Goal: Check status: Check status

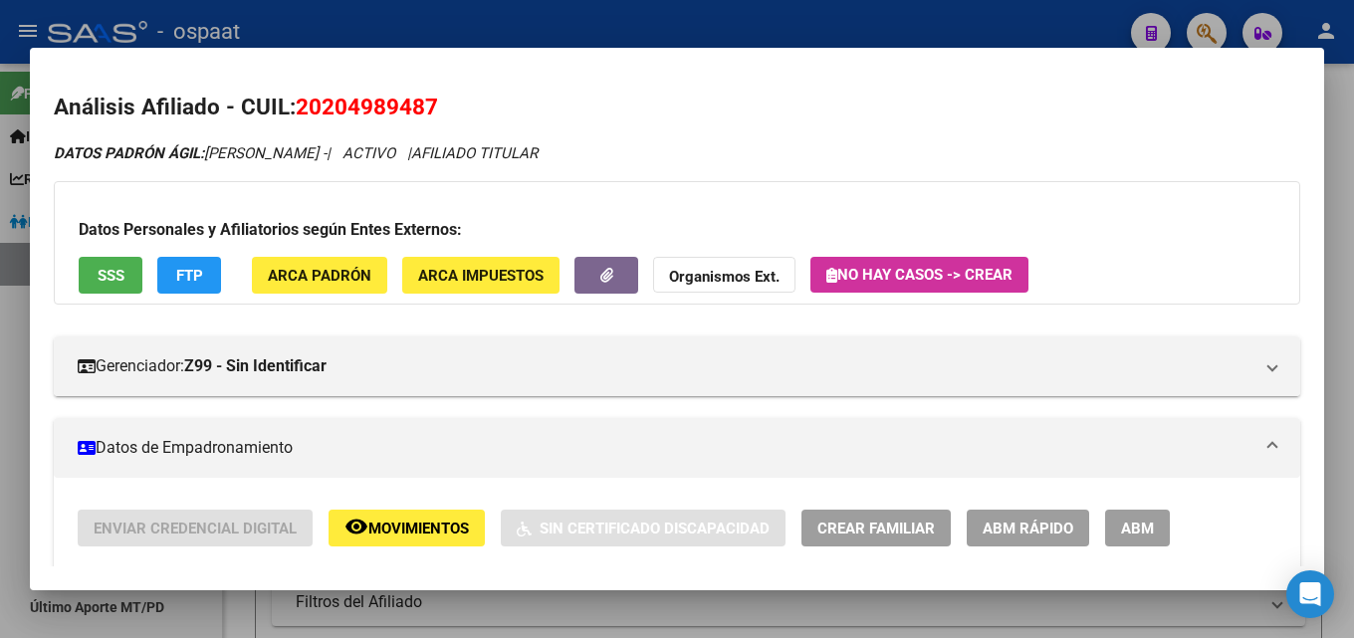
scroll to position [0, 108]
click at [1339, 149] on div at bounding box center [677, 319] width 1354 height 638
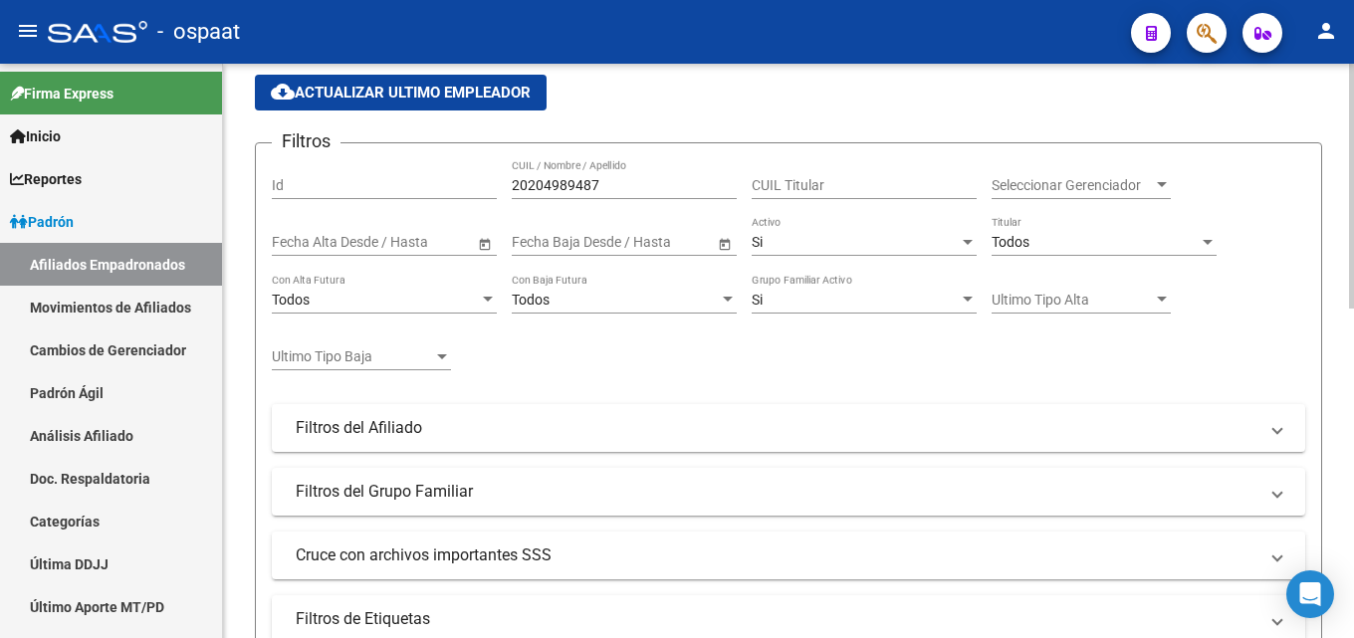
scroll to position [0, 0]
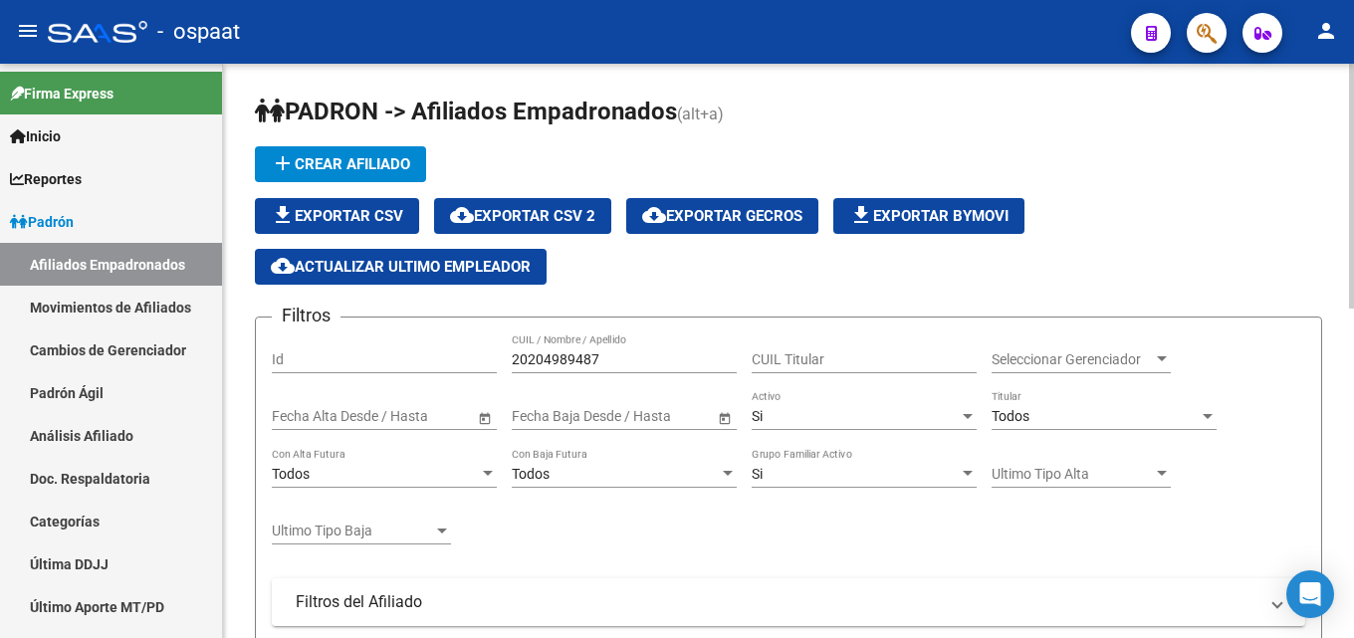
click at [582, 351] on input "20204989487" at bounding box center [624, 359] width 225 height 17
paste input "30767372"
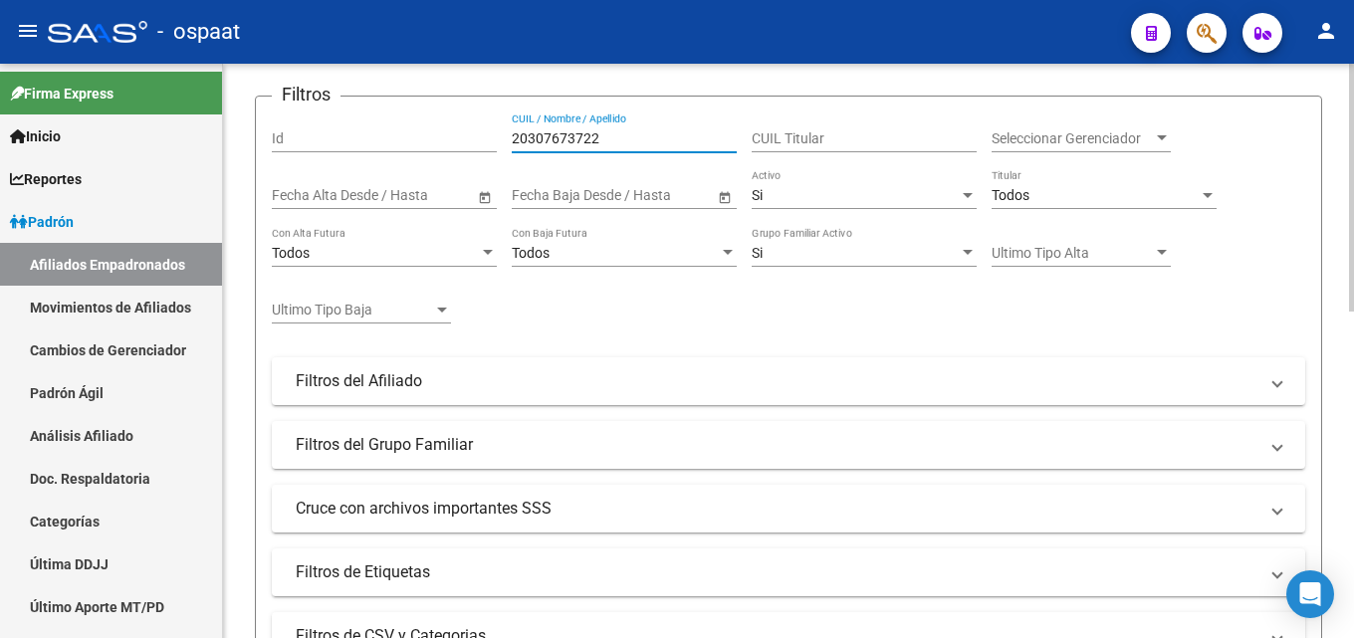
scroll to position [61, 0]
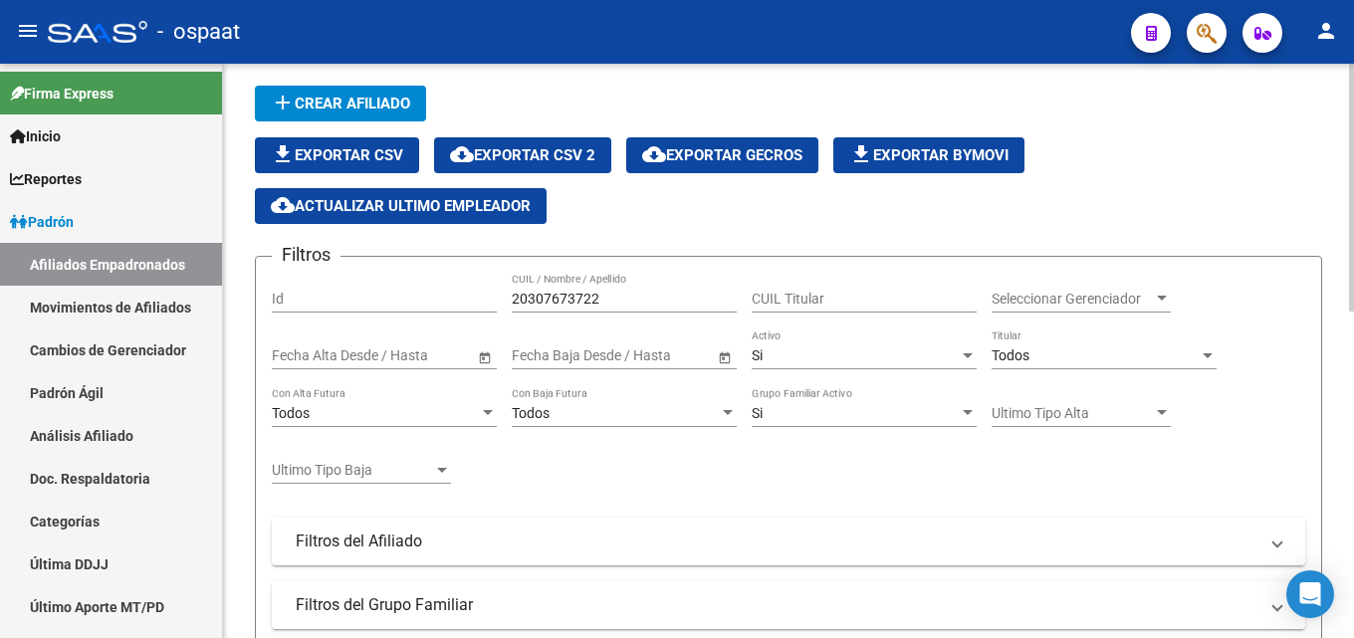
click at [609, 303] on input "20307673722" at bounding box center [624, 299] width 225 height 17
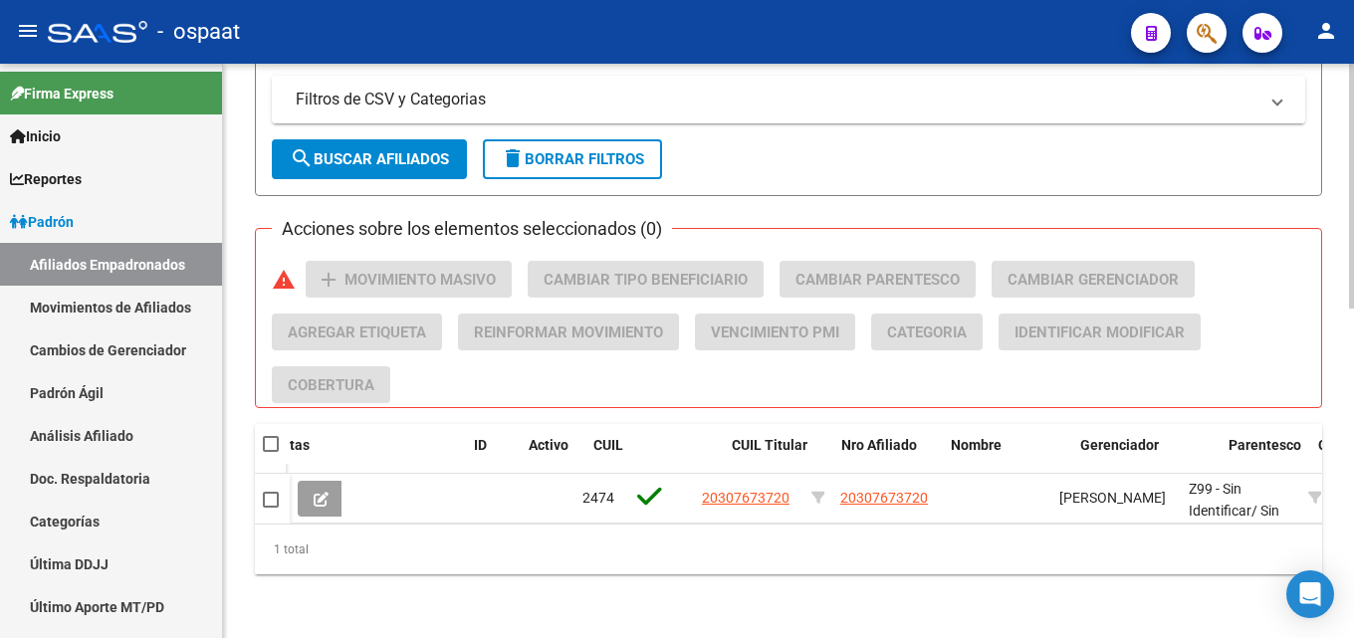
scroll to position [772, 0]
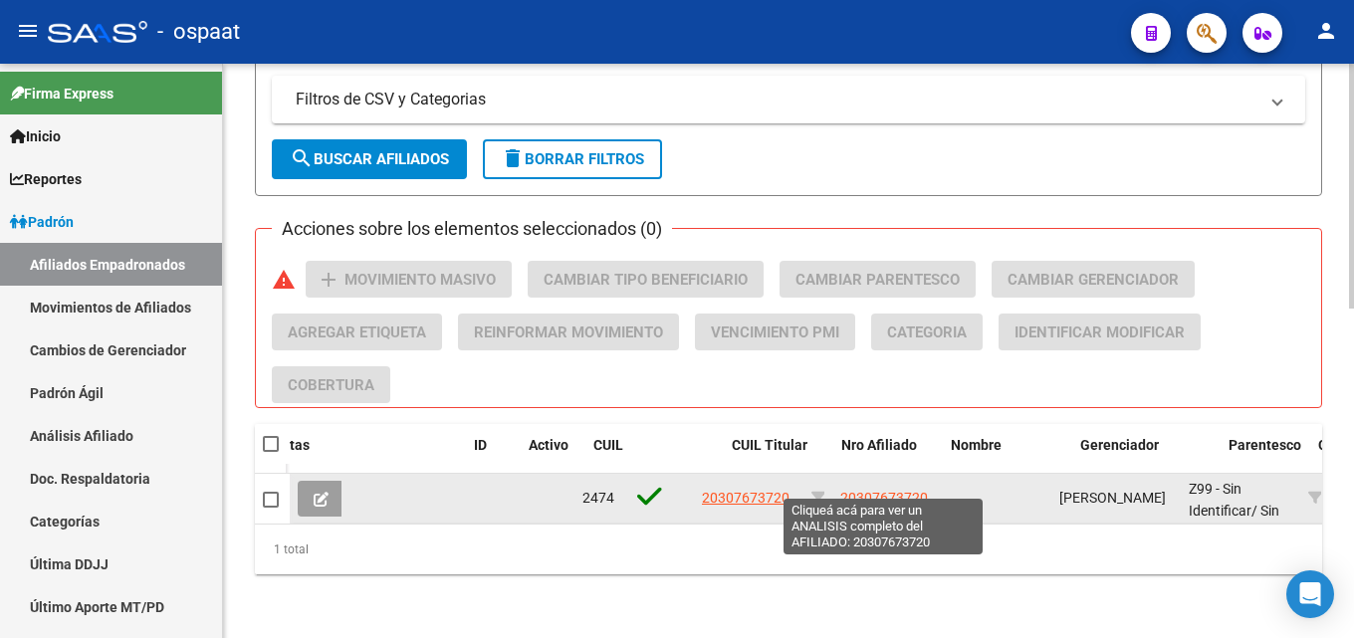
type input "20307673720"
click at [872, 490] on span "20307673720" at bounding box center [884, 498] width 88 height 16
type textarea "20307673720"
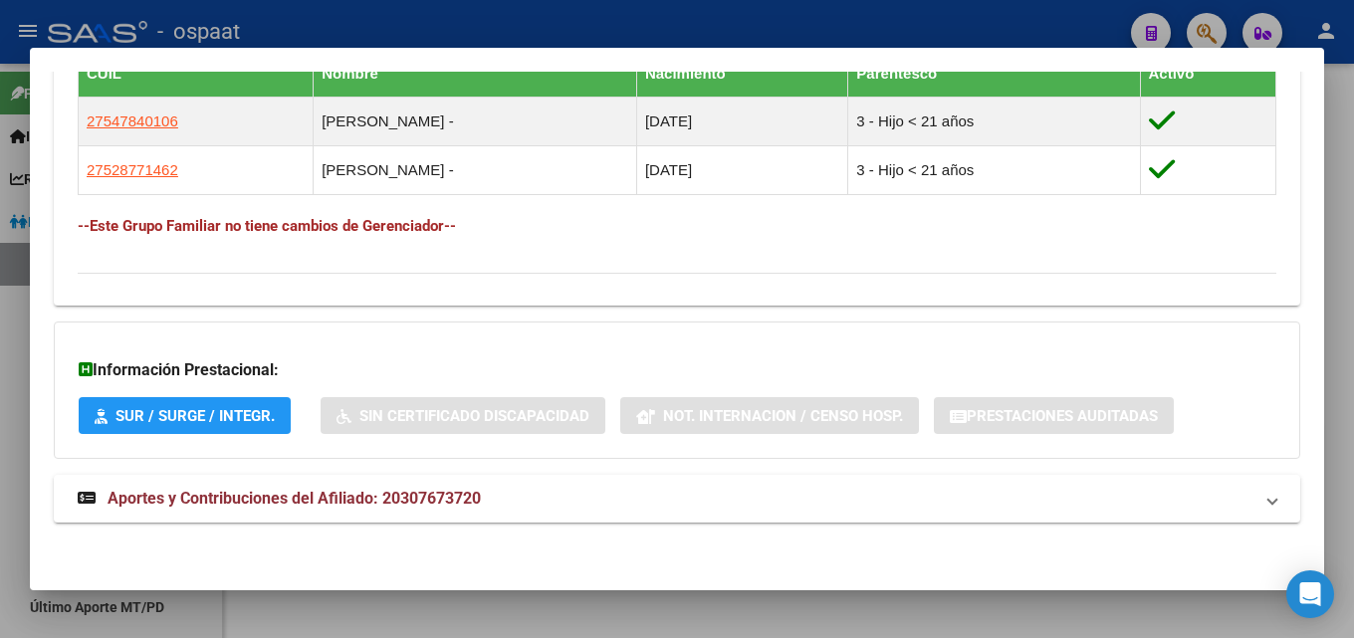
scroll to position [1137, 0]
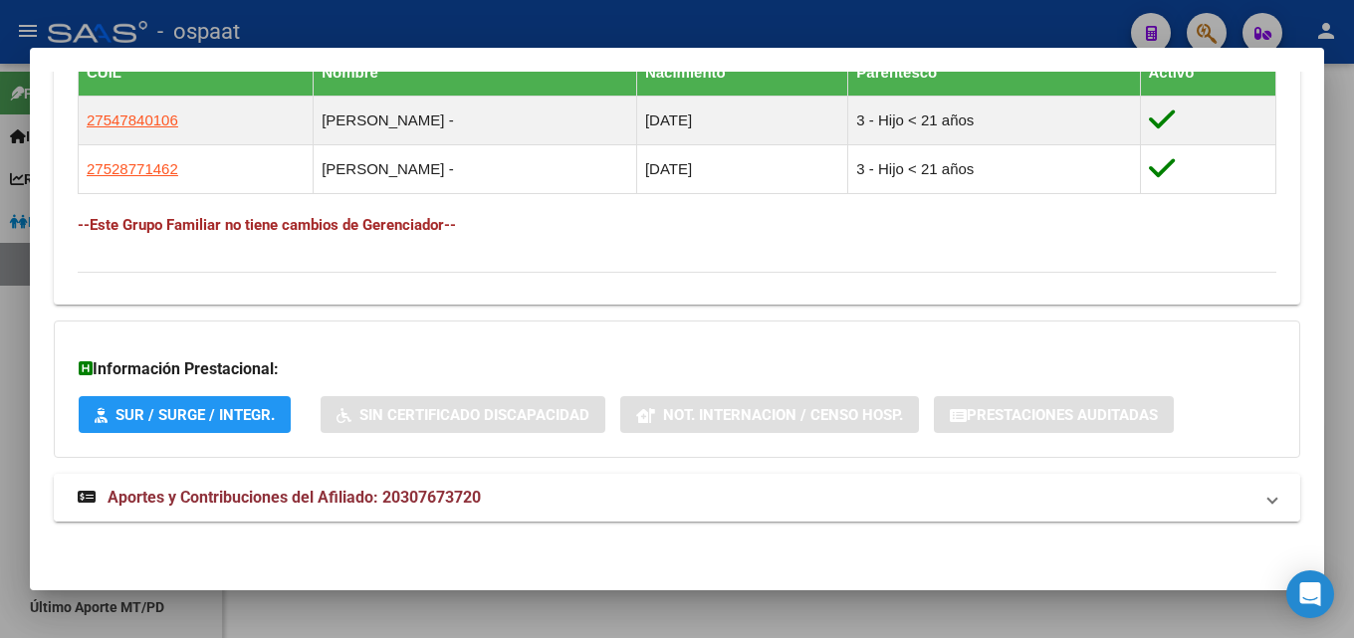
click at [261, 502] on span "Aportes y Contribuciones del Afiliado: 20307673720" at bounding box center [293, 497] width 373 height 19
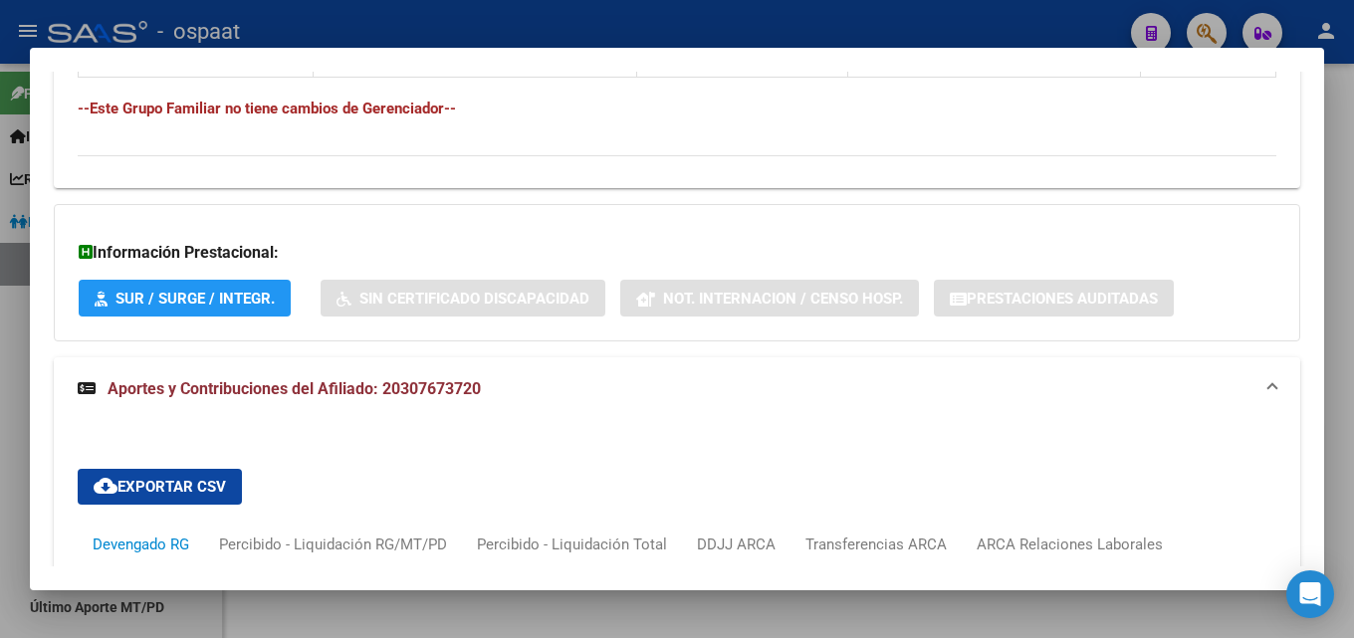
scroll to position [1452, 0]
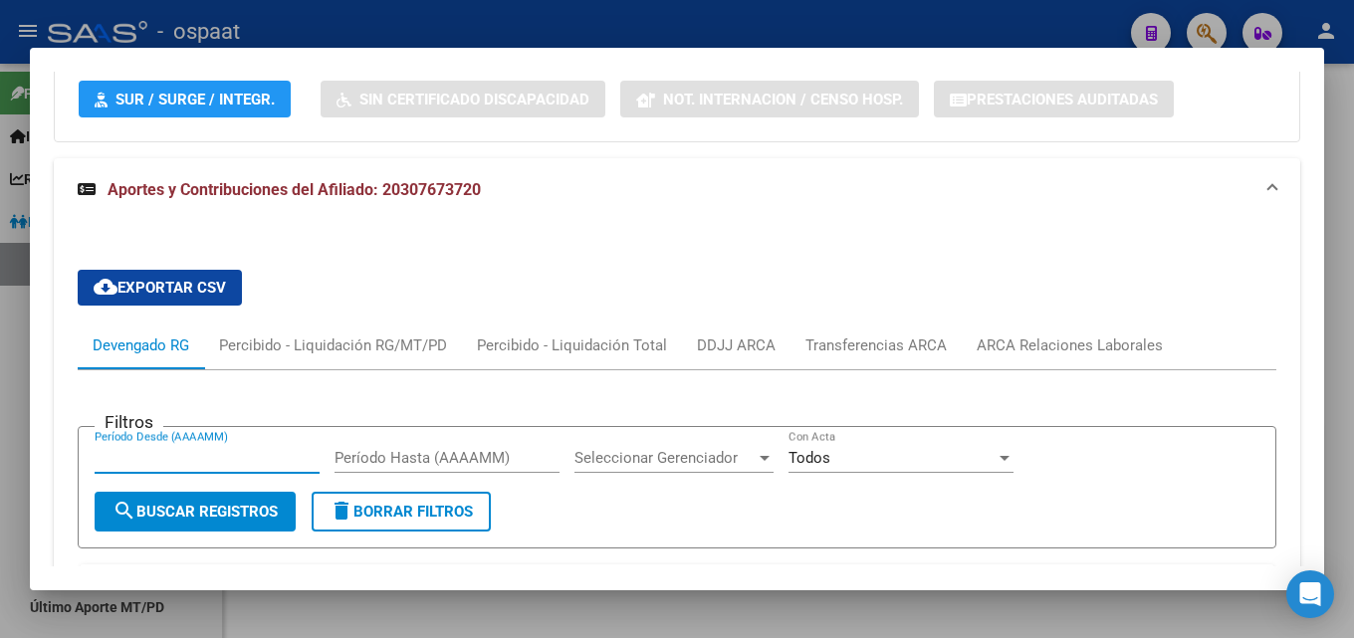
click at [244, 463] on input "Período Desde (AAAAMM)" at bounding box center [207, 458] width 225 height 18
type input "202508"
drag, startPoint x: 361, startPoint y: 458, endPoint x: 343, endPoint y: 450, distance: 19.6
click at [360, 457] on input "Período Hasta (AAAAMM)" at bounding box center [446, 458] width 225 height 18
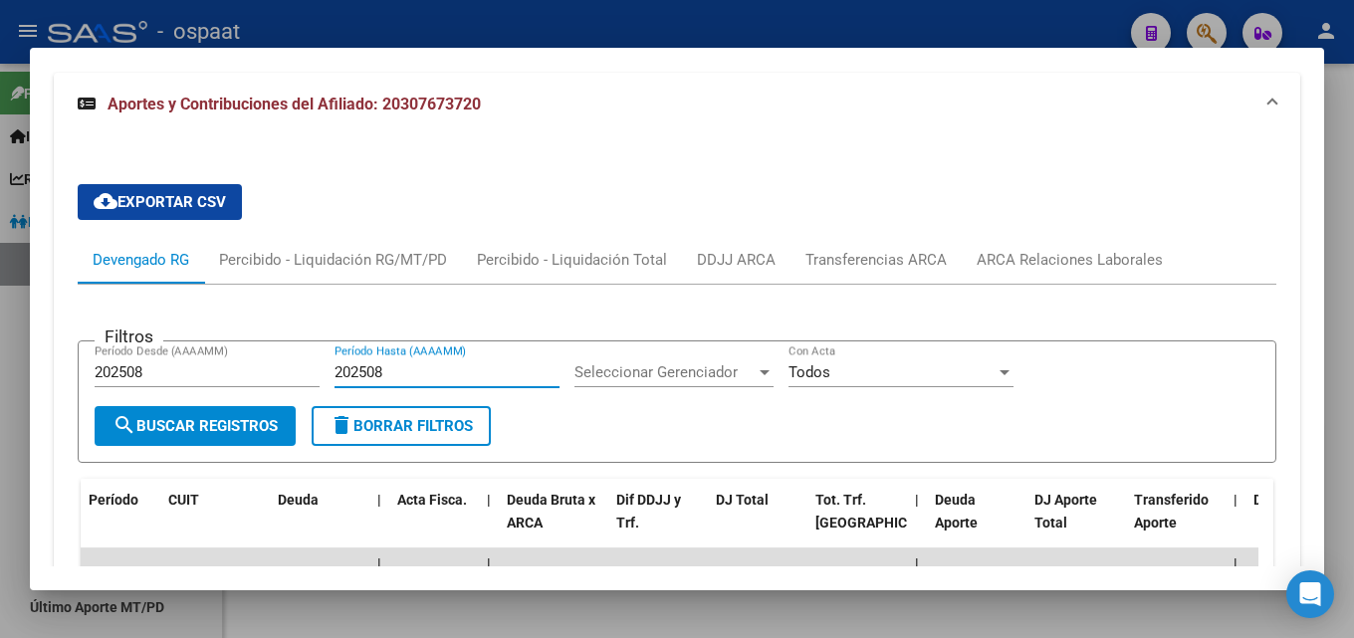
scroll to position [1651, 0]
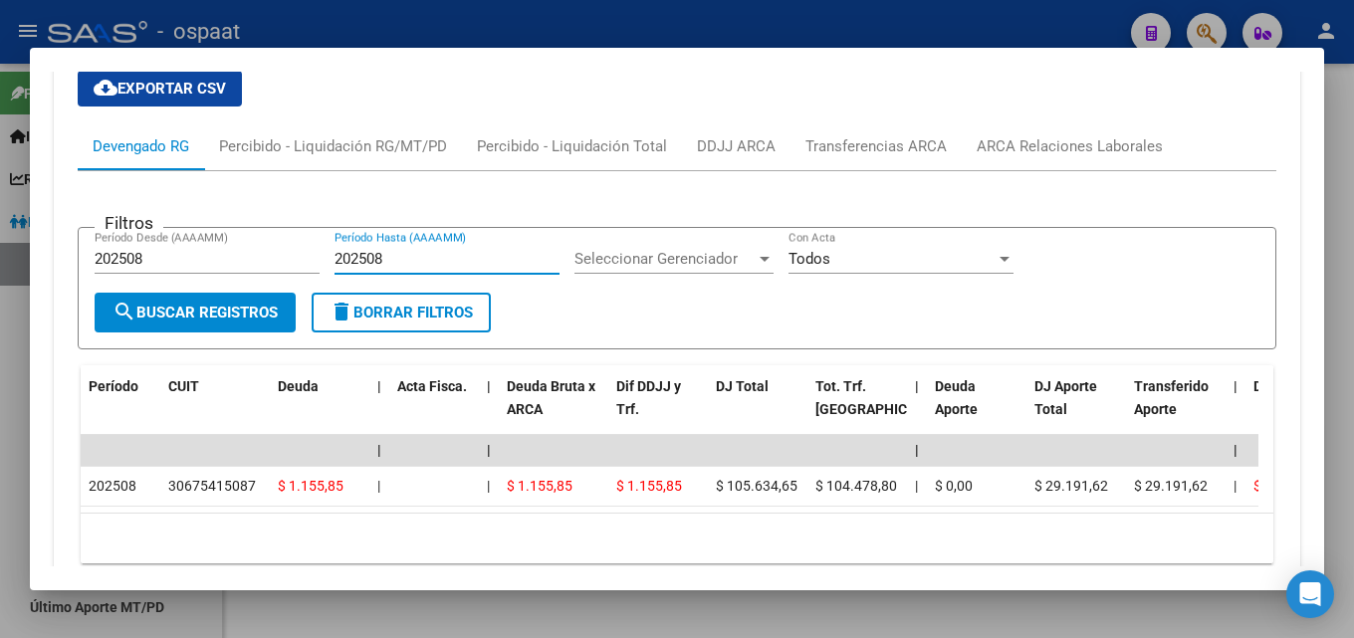
type input "202508"
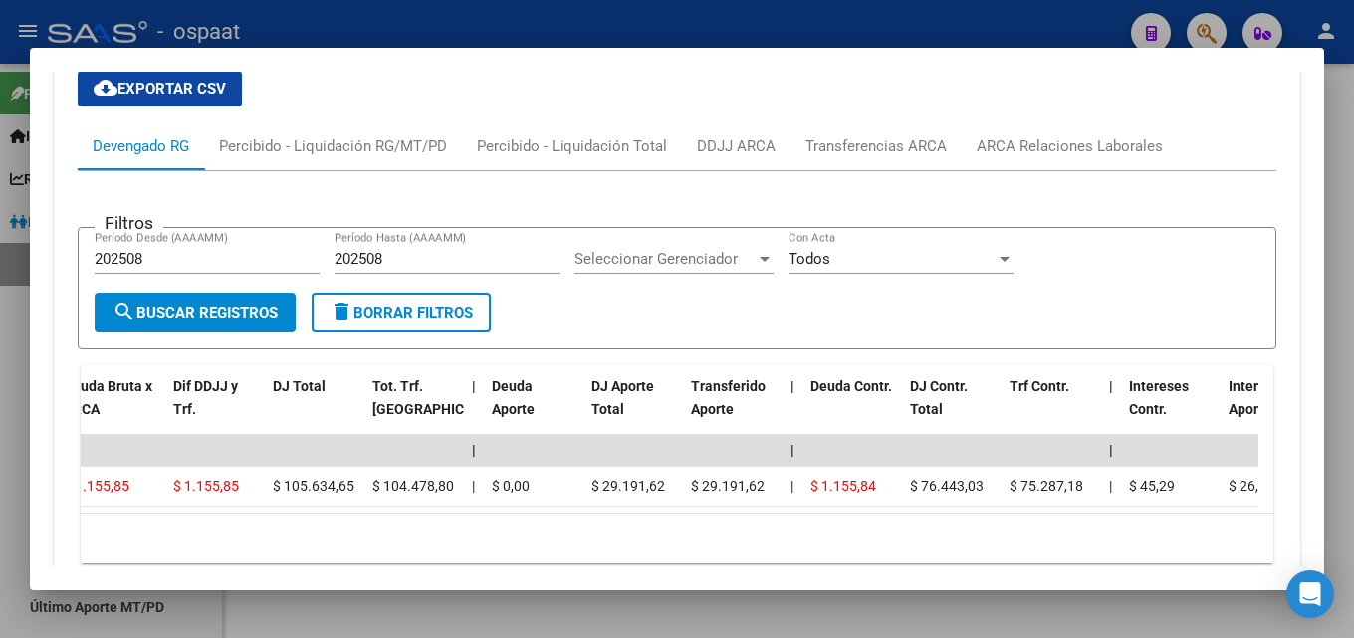
scroll to position [0, 451]
